Goal: Information Seeking & Learning: Learn about a topic

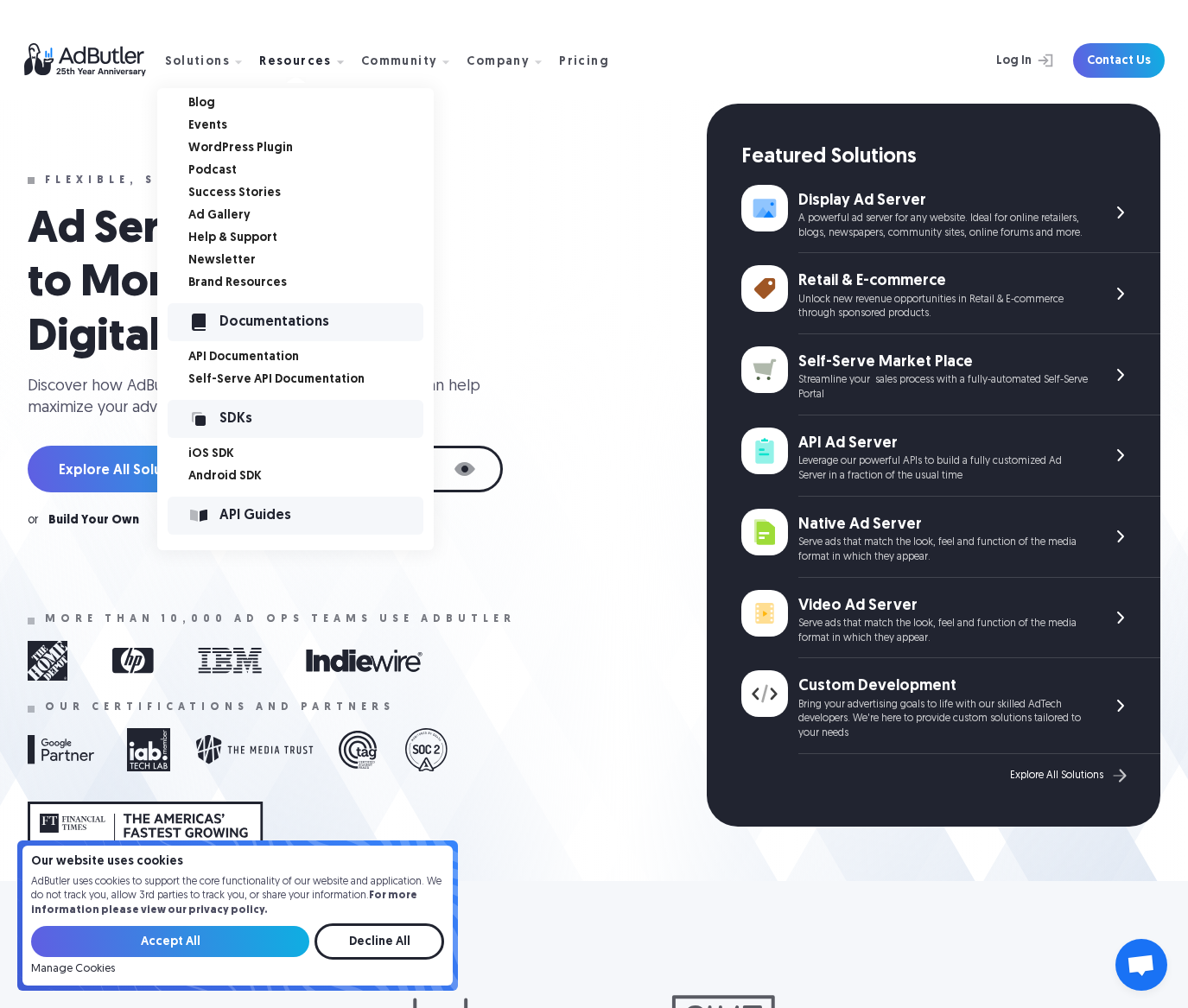
click at [245, 189] on link "Success Stories" at bounding box center [311, 194] width 246 height 12
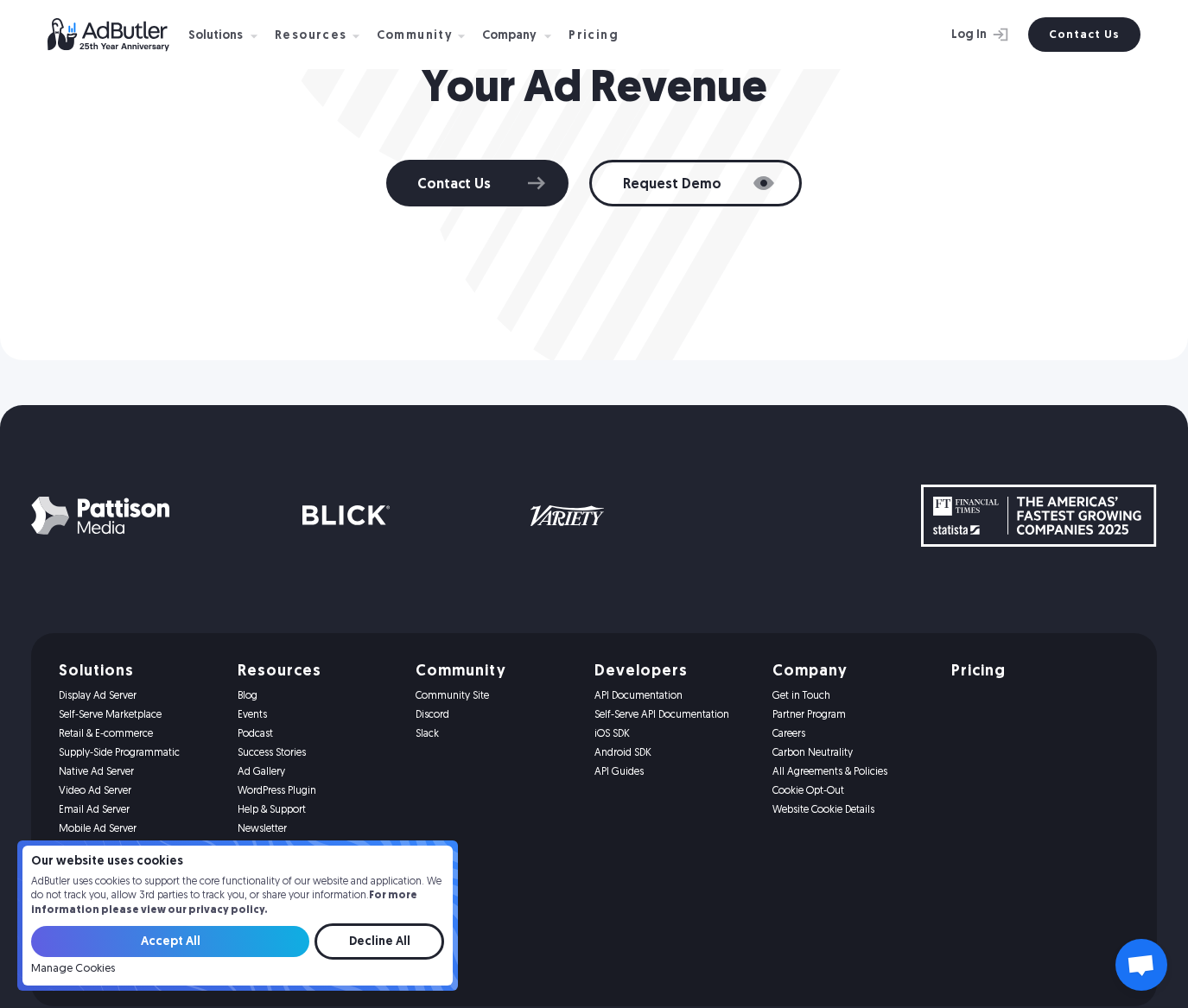
scroll to position [2296, 0]
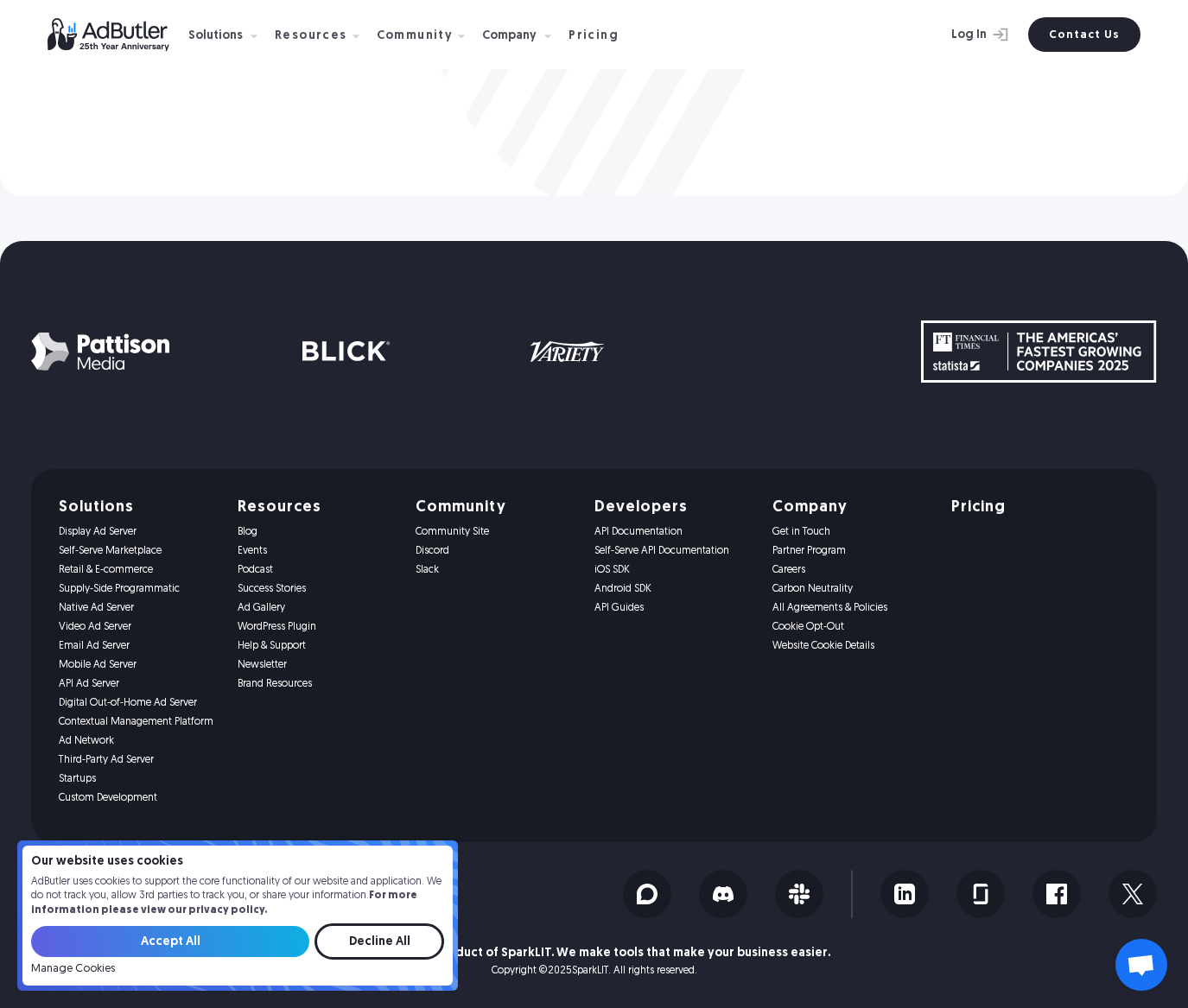
click at [81, 778] on link "Startups" at bounding box center [138, 779] width 158 height 12
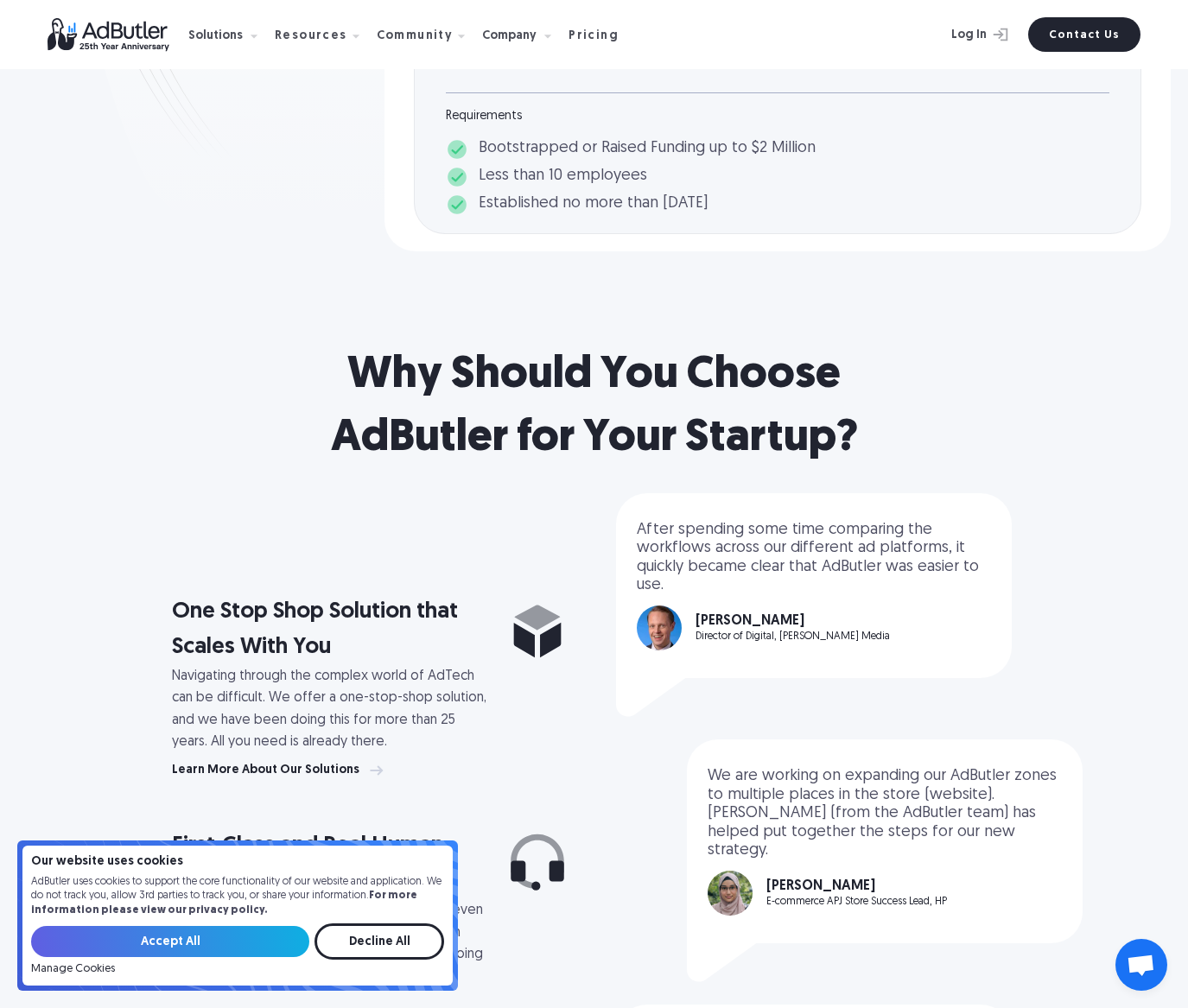
scroll to position [518, 0]
